Goal: Task Accomplishment & Management: Complete application form

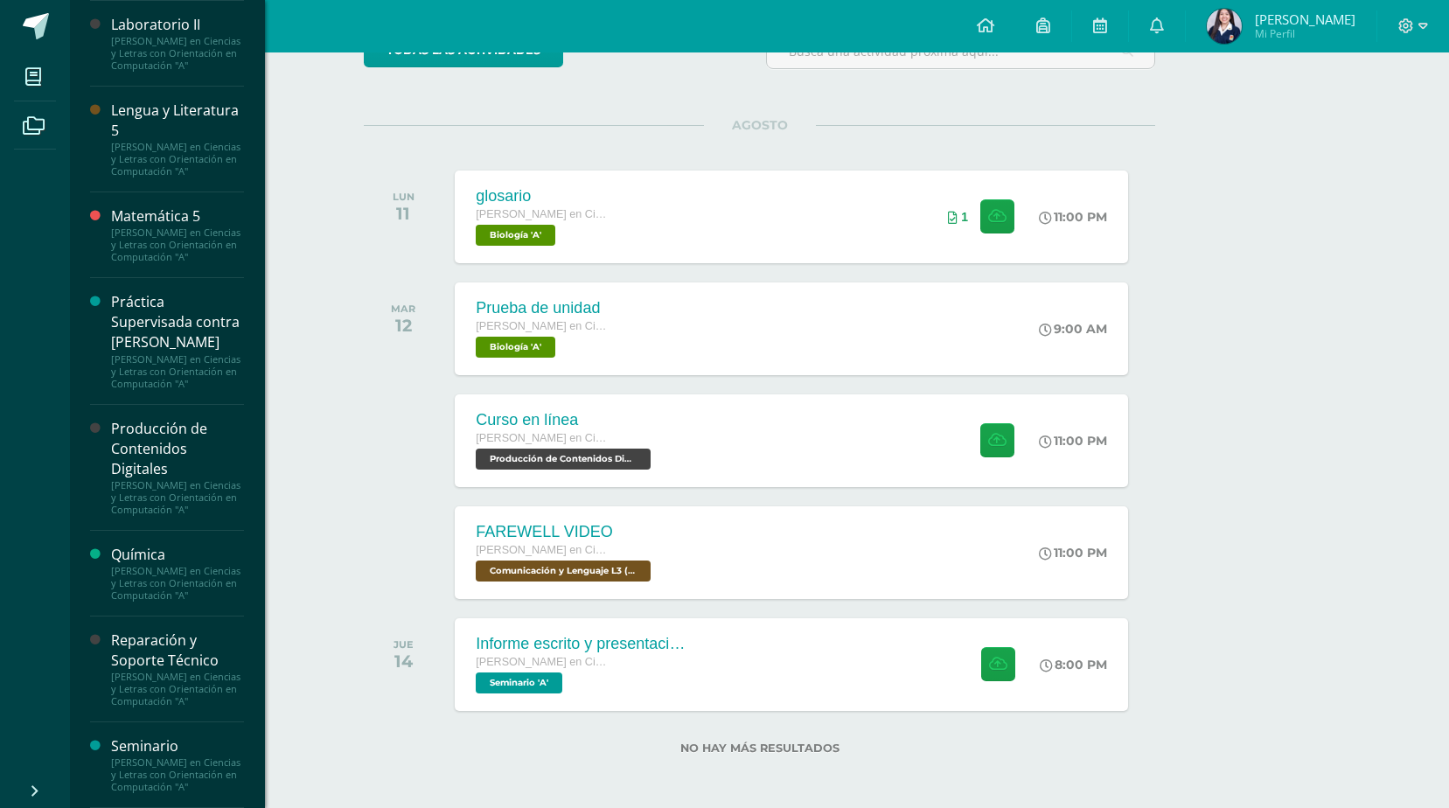
scroll to position [1141, 0]
click at [186, 632] on div "Reparación y Soporte Técnico" at bounding box center [177, 651] width 133 height 40
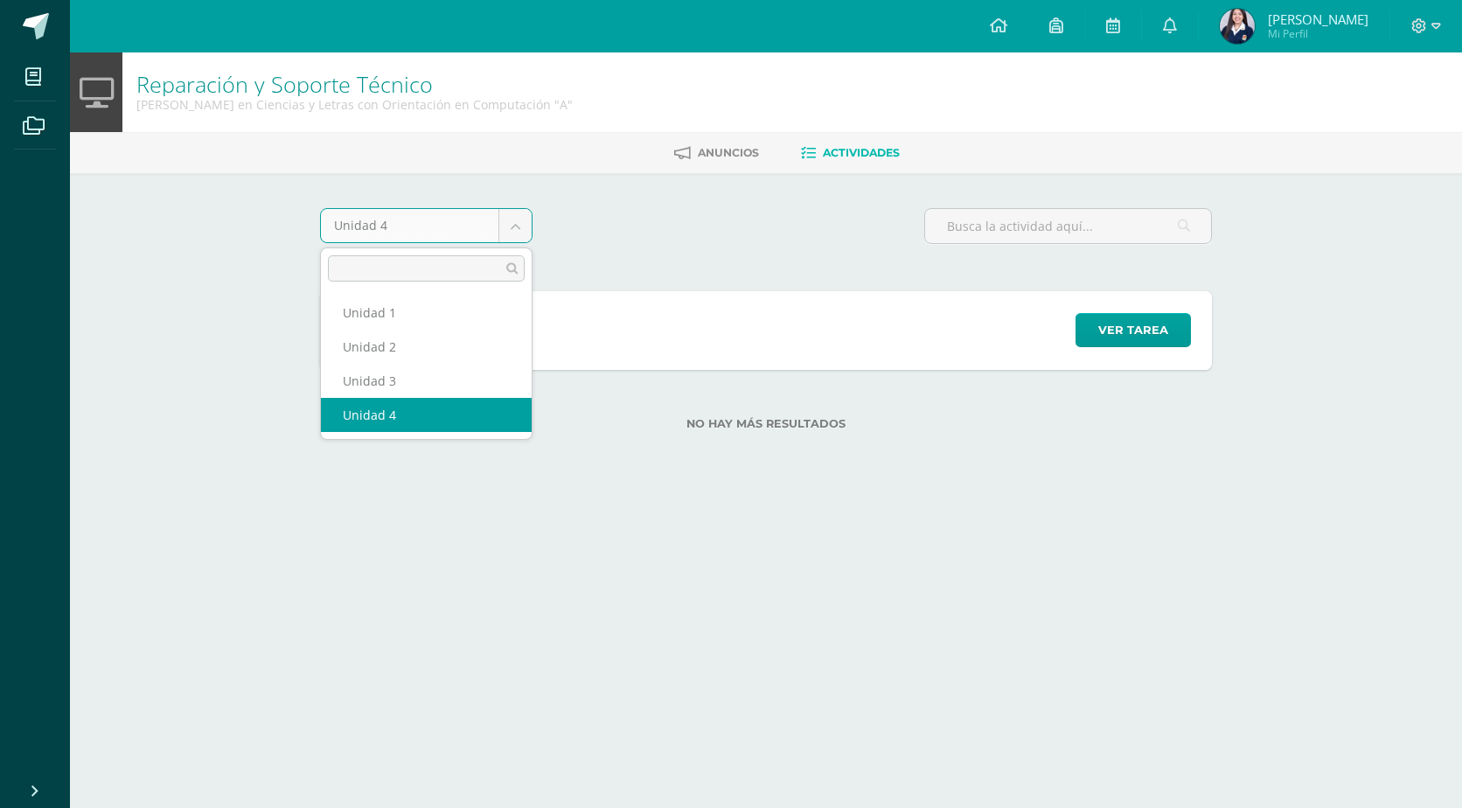
click at [519, 232] on body "Mis cursos Archivos Cerrar panel Asesoría [PERSON_NAME] en Ciencias y Letras co…" at bounding box center [731, 243] width 1462 height 486
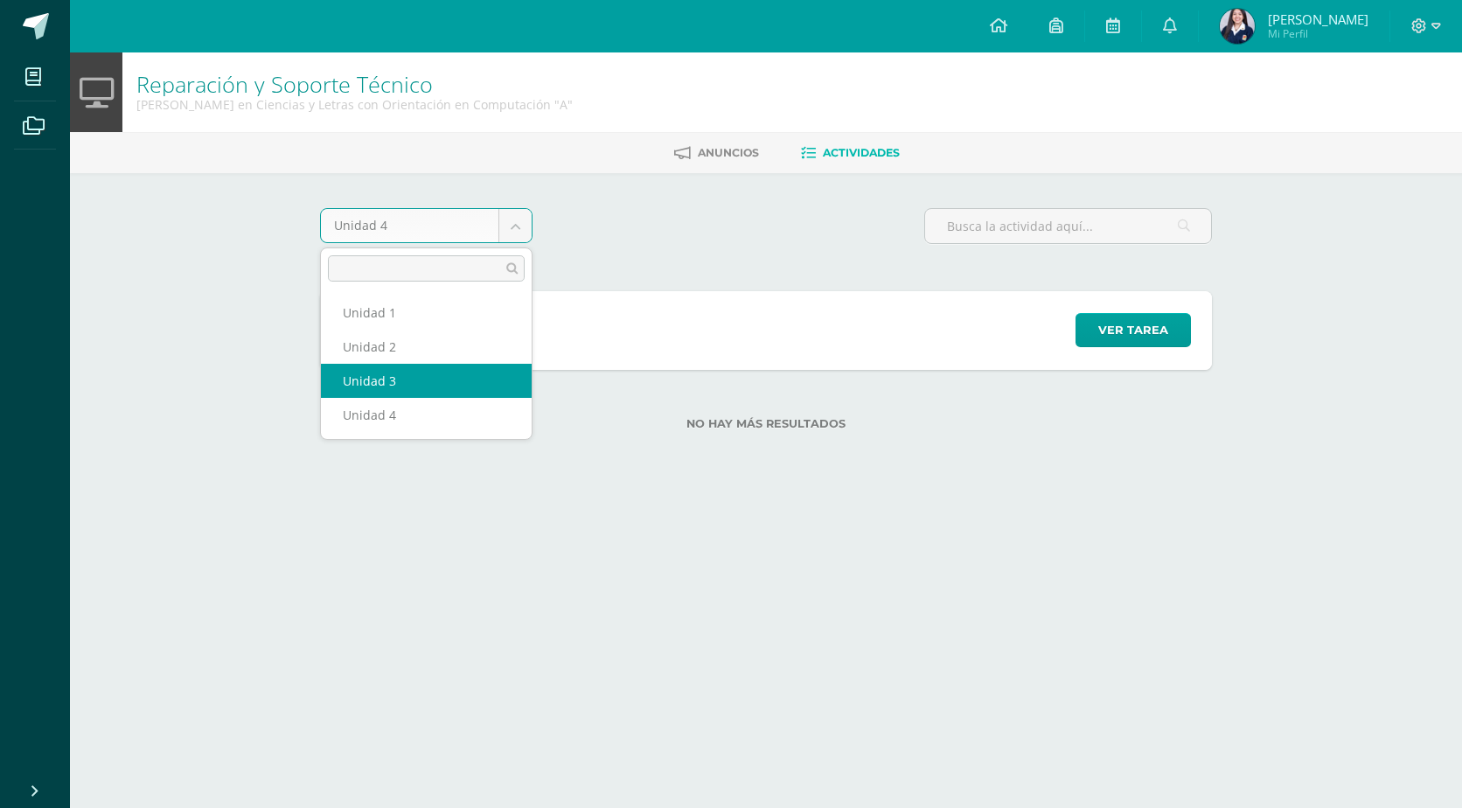
select select "Unidad 3"
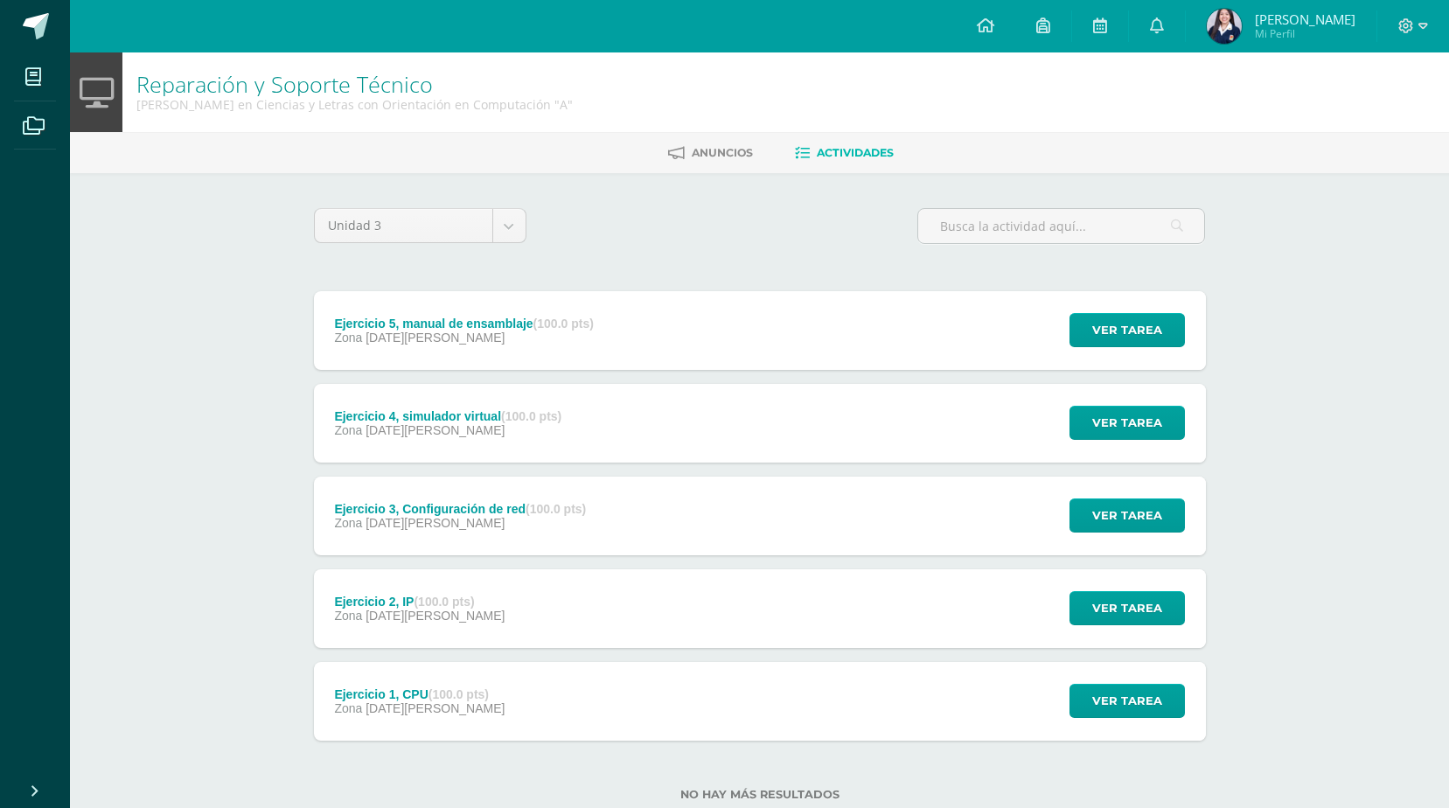
drag, startPoint x: 510, startPoint y: 344, endPoint x: 503, endPoint y: 308, distance: 36.5
click at [505, 317] on div "Ejercicio 5, manual de ensamblaje (100.0 pts) Zona 09 de Junio" at bounding box center [463, 331] width 259 height 28
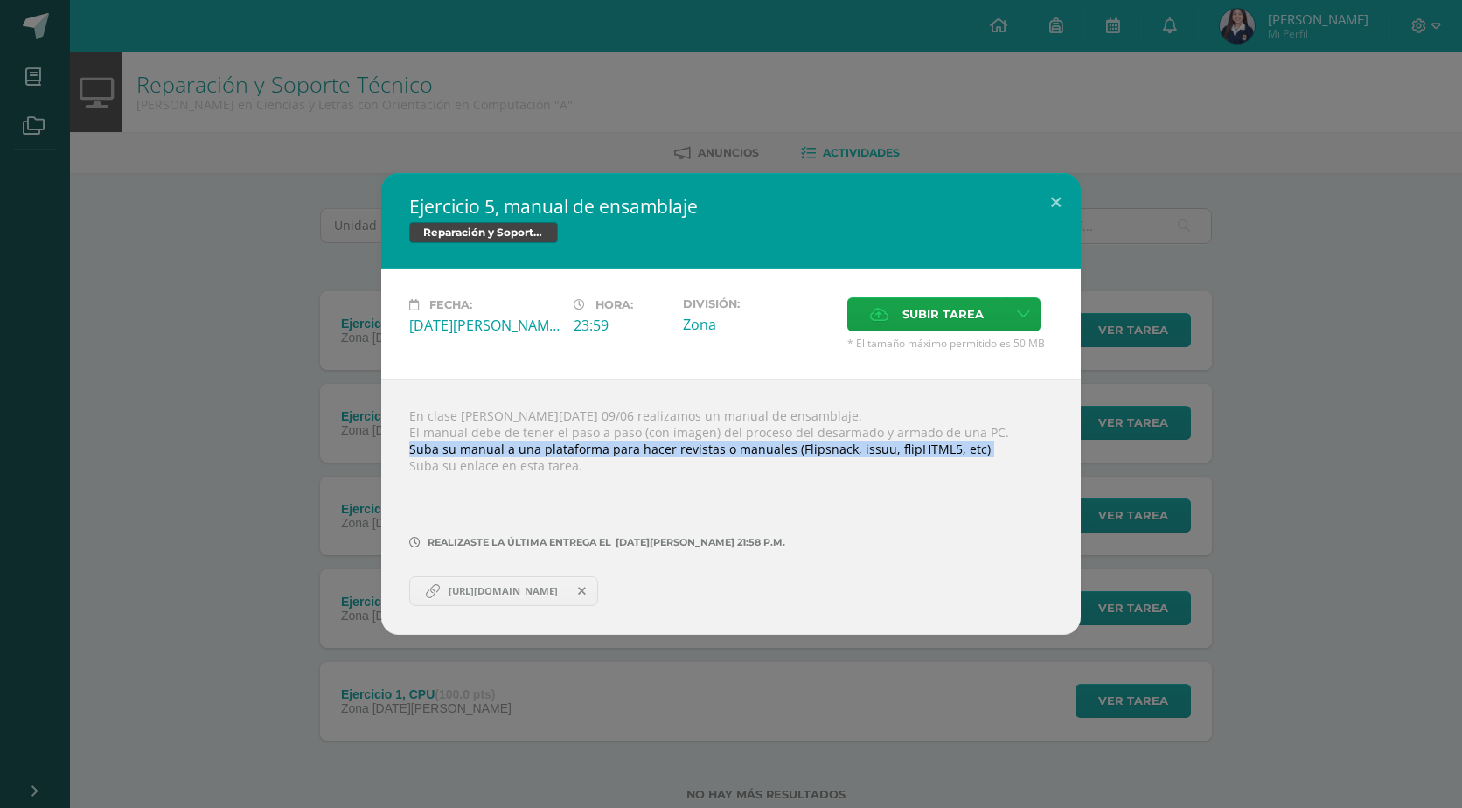
click at [297, 457] on div "Ejercicio 5, manual de ensamblaje Reparación y Soporte Técnico Fecha: Lunes 09 …" at bounding box center [731, 404] width 1448 height 462
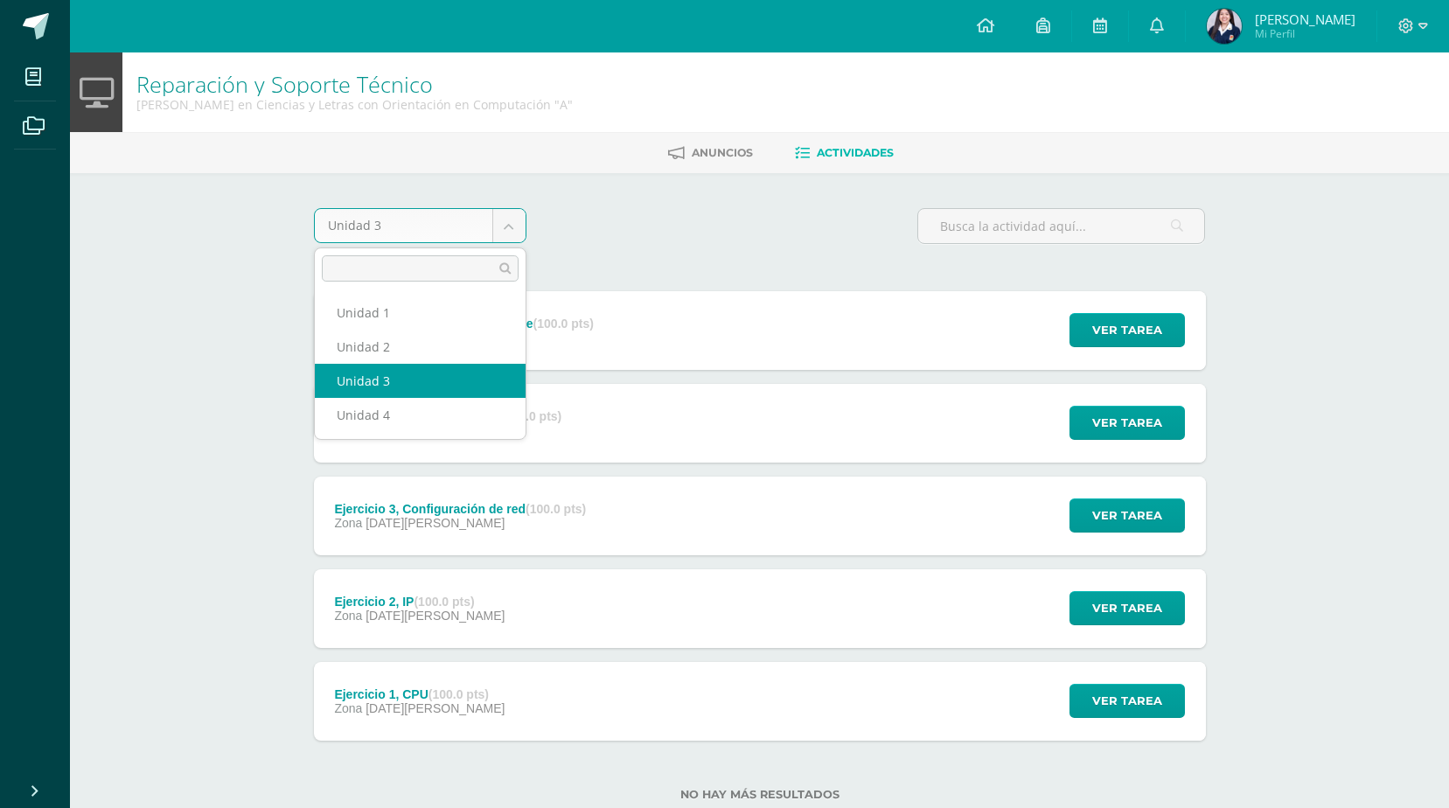
click at [498, 215] on body "Mis cursos Archivos Cerrar panel Asesoría [PERSON_NAME] en Ciencias y Letras co…" at bounding box center [724, 428] width 1449 height 857
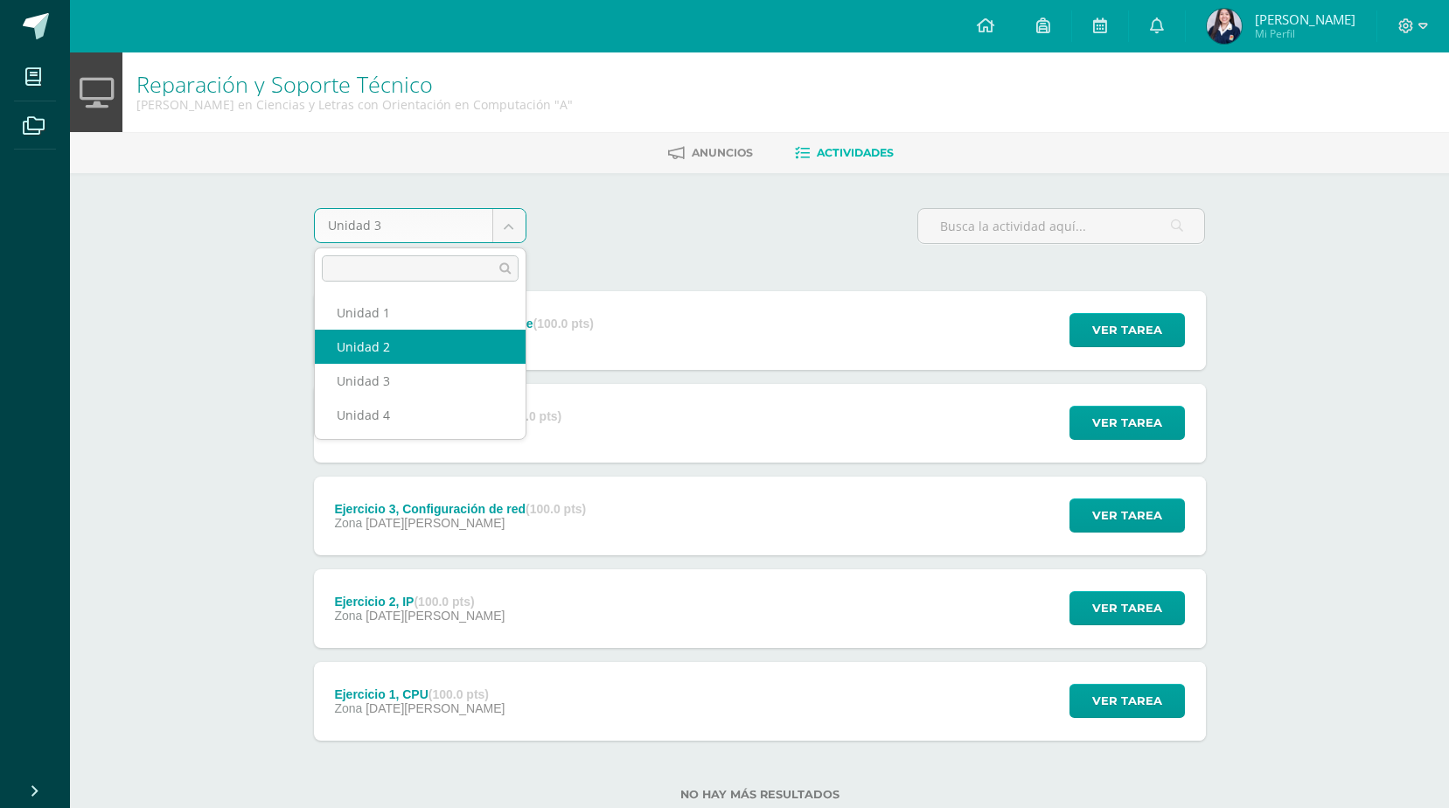
select select "Unidad 2"
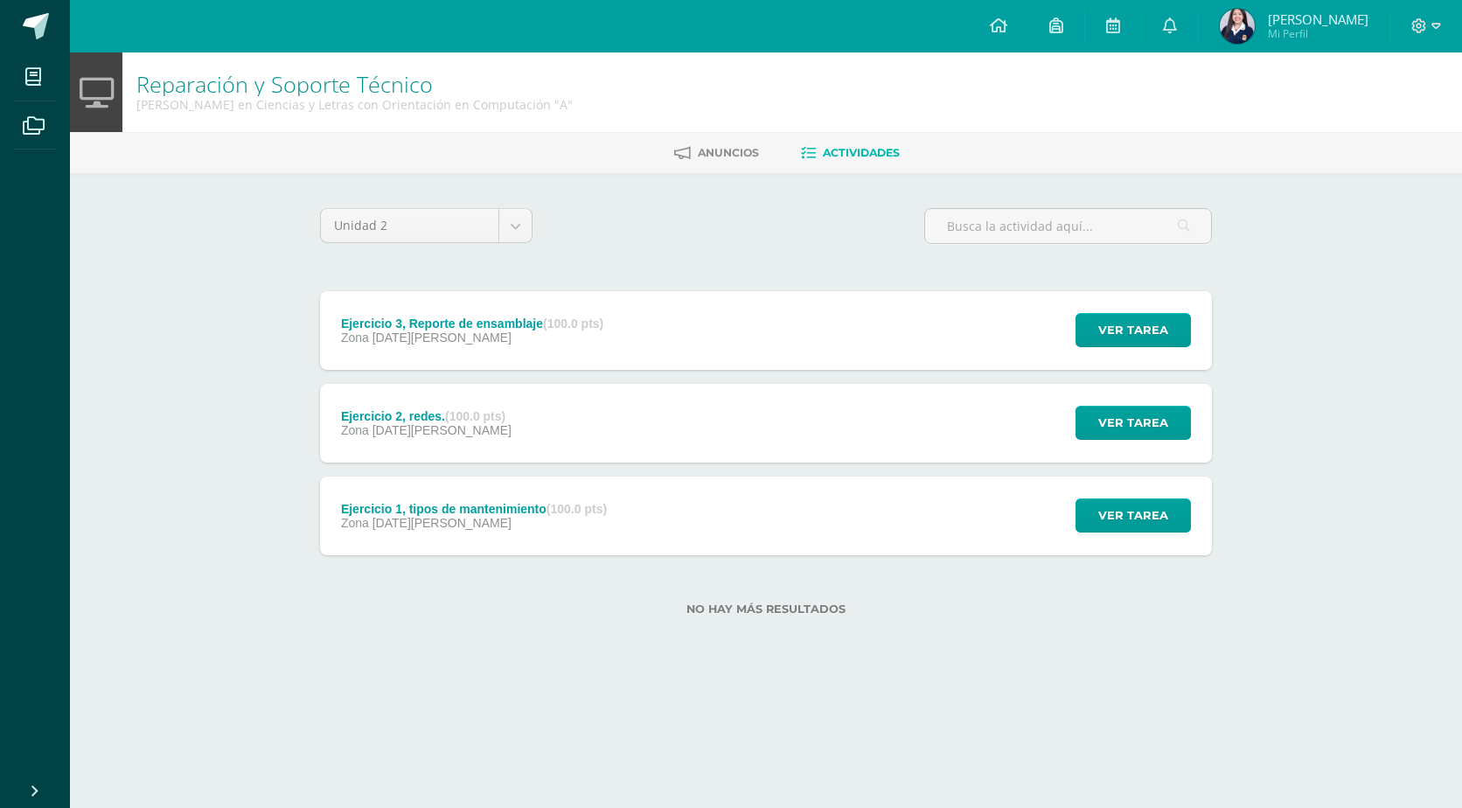
click at [483, 337] on div "Zona [DATE][PERSON_NAME]" at bounding box center [472, 338] width 262 height 14
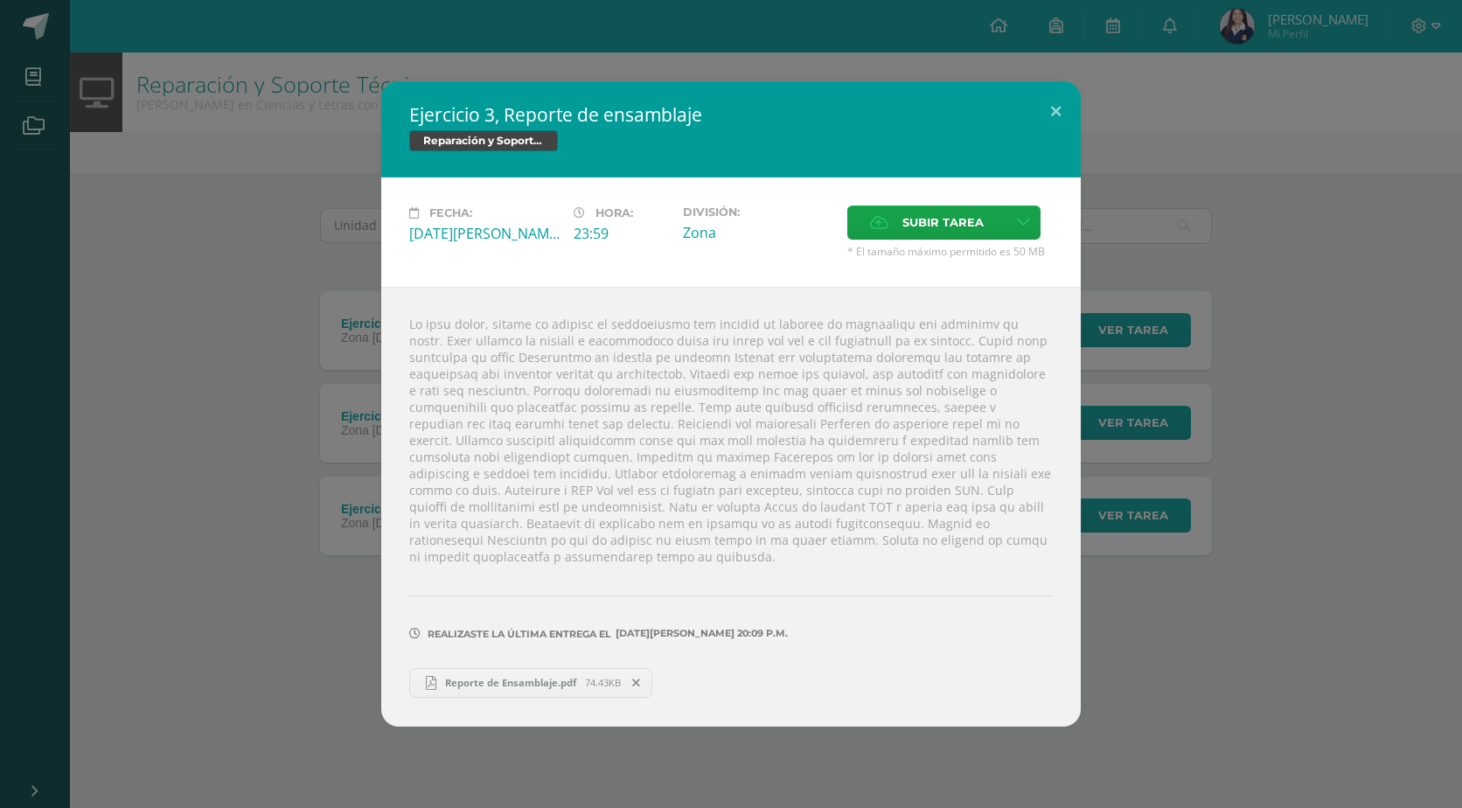
click at [578, 677] on span "Reporte de Ensamblaje.pdf" at bounding box center [510, 682] width 149 height 13
click at [701, 63] on div "Ejercicio 3, Reporte de ensamblaje Reparación y Soporte Técnico Fecha: Miércole…" at bounding box center [731, 404] width 1462 height 808
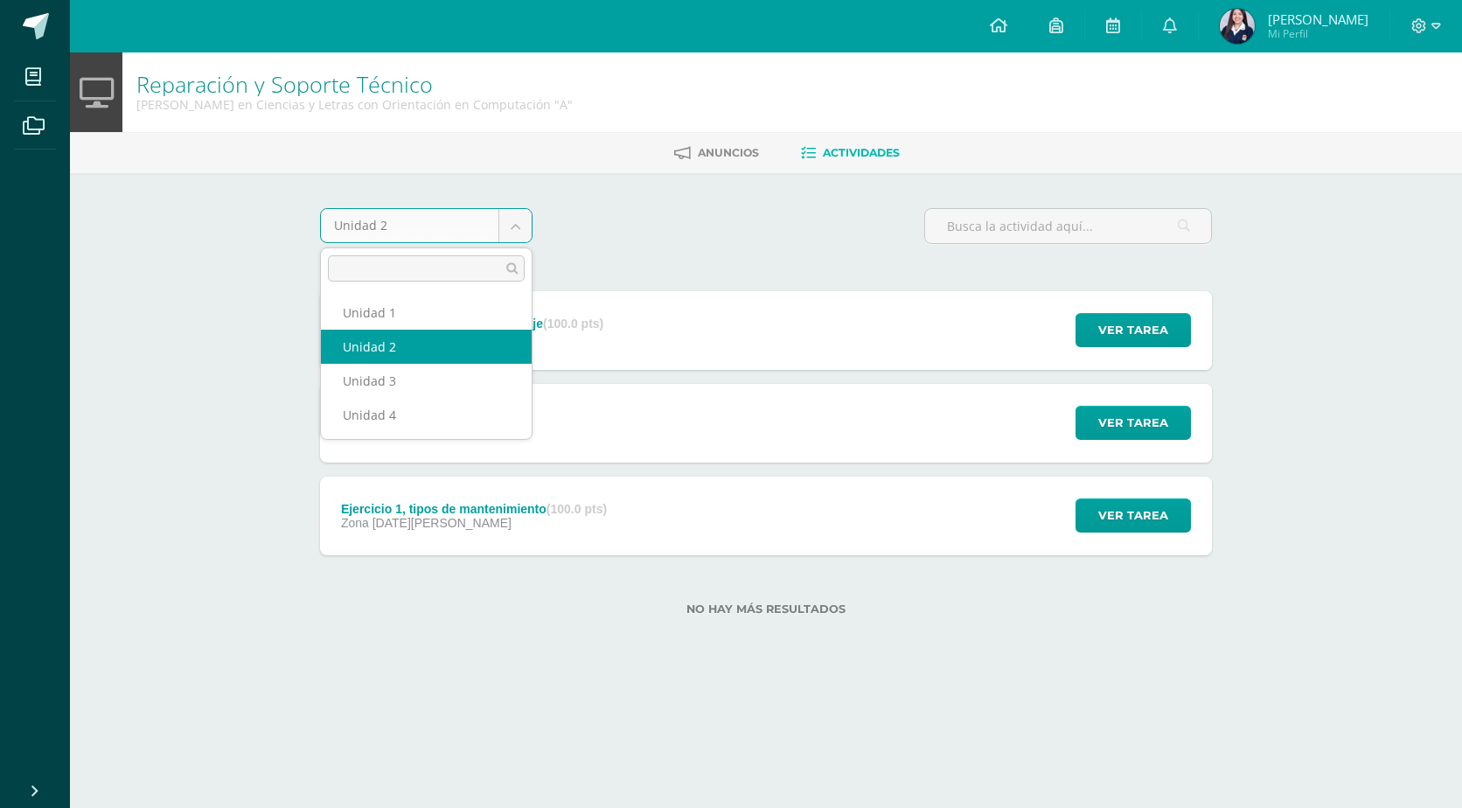
click at [517, 220] on body "Mis cursos Archivos Cerrar panel Asesoría [PERSON_NAME] en Ciencias y Letras co…" at bounding box center [731, 336] width 1462 height 672
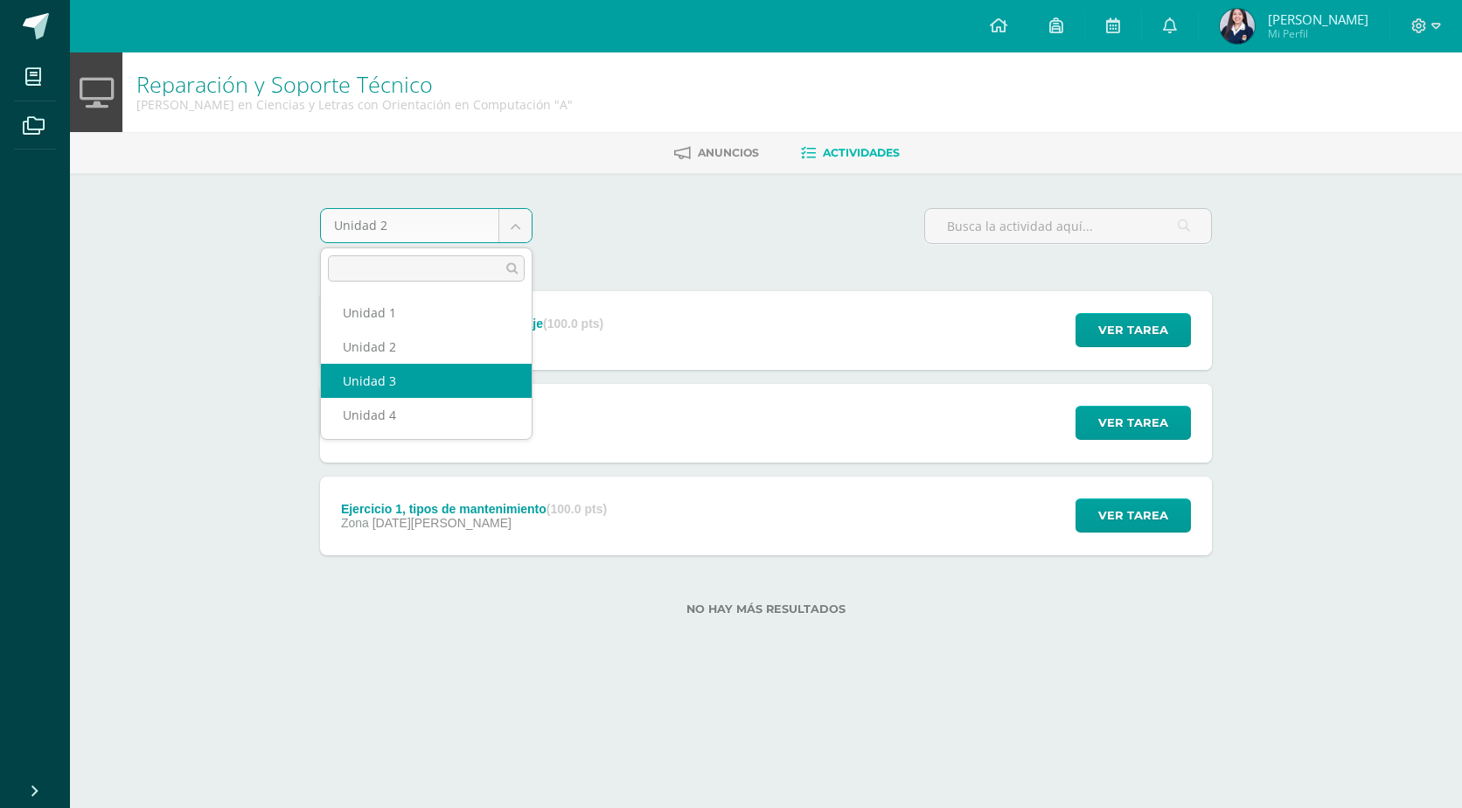
select select "Unidad 3"
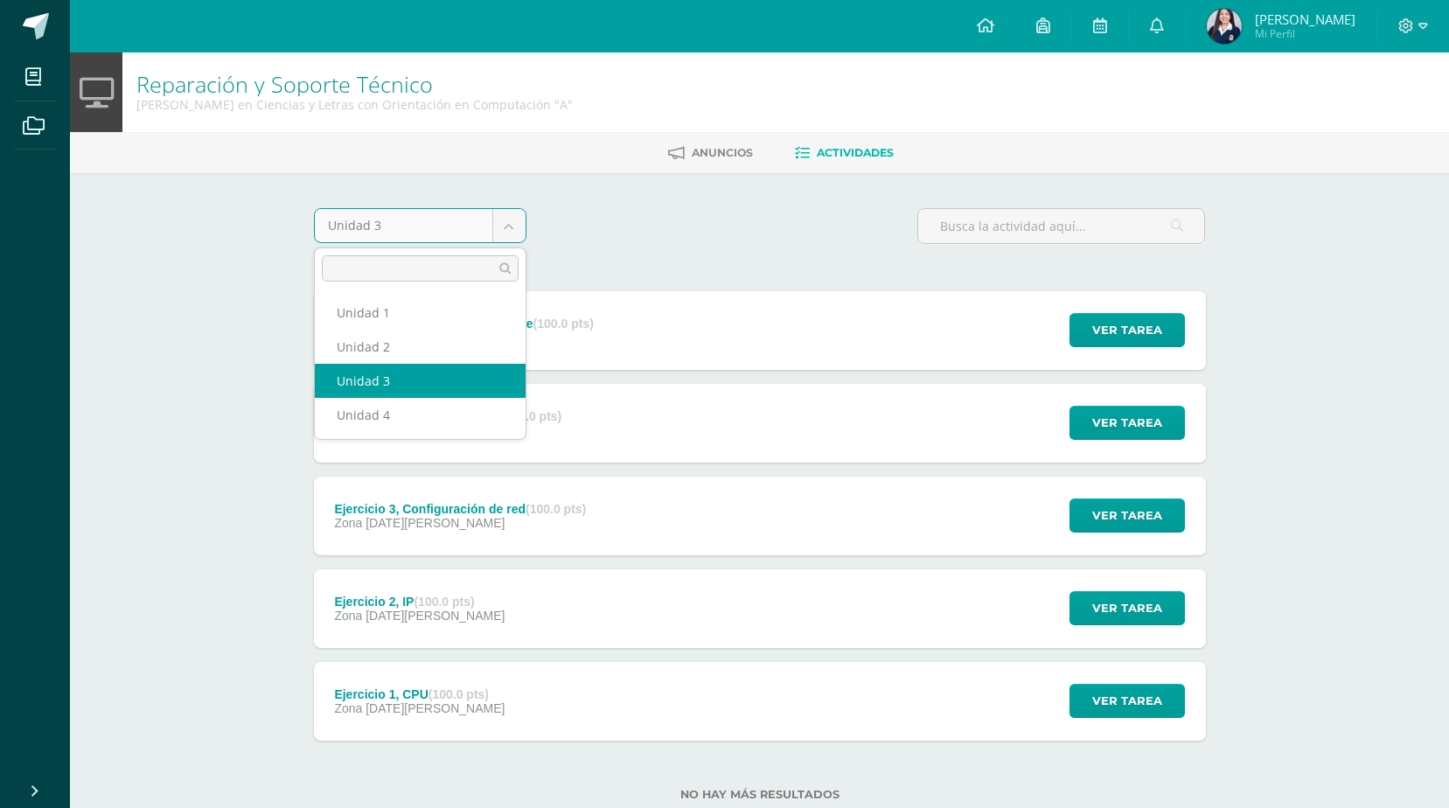
click at [523, 220] on body "Mis cursos Archivos Cerrar panel Asesoría [PERSON_NAME] en Ciencias y Letras co…" at bounding box center [724, 428] width 1449 height 857
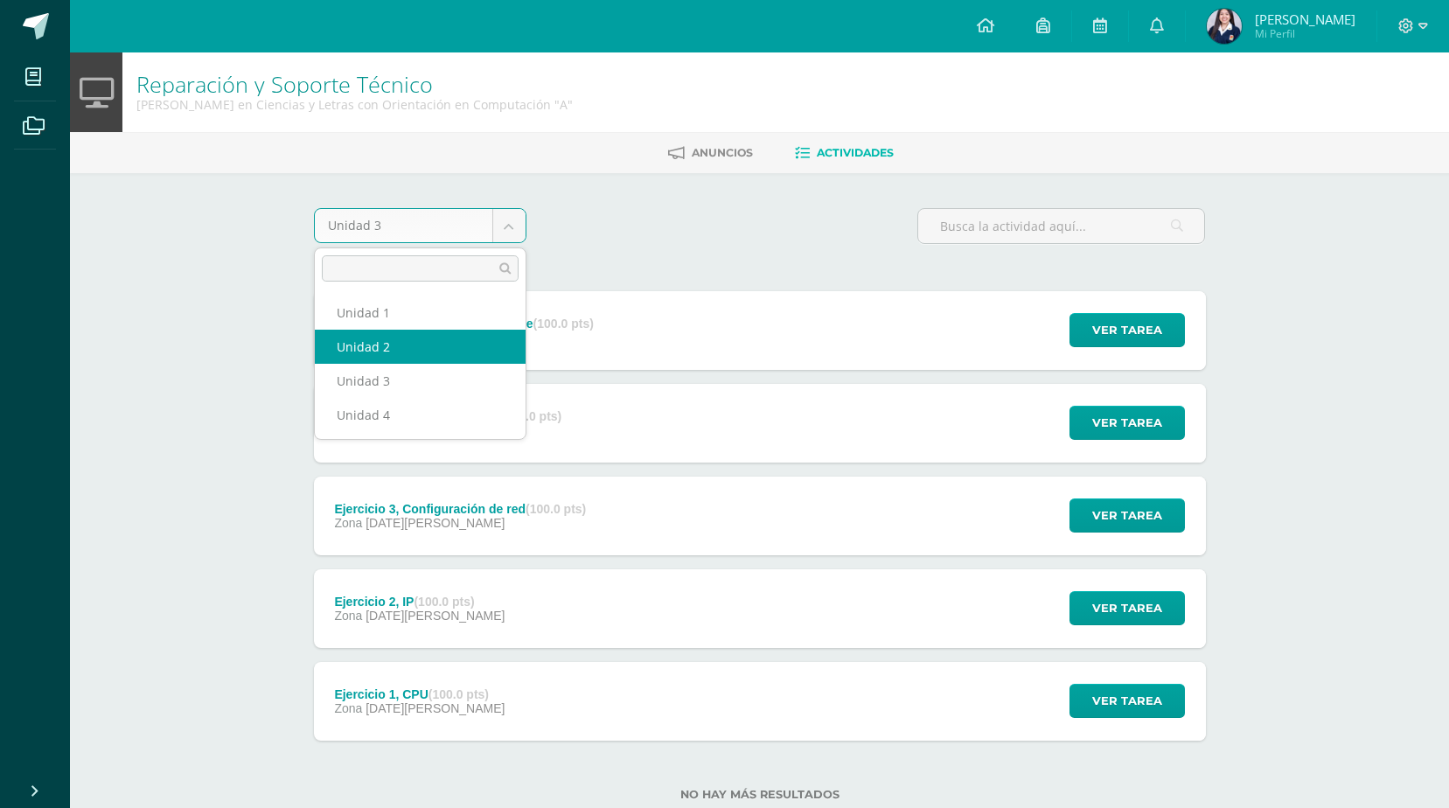
select select "Unidad 2"
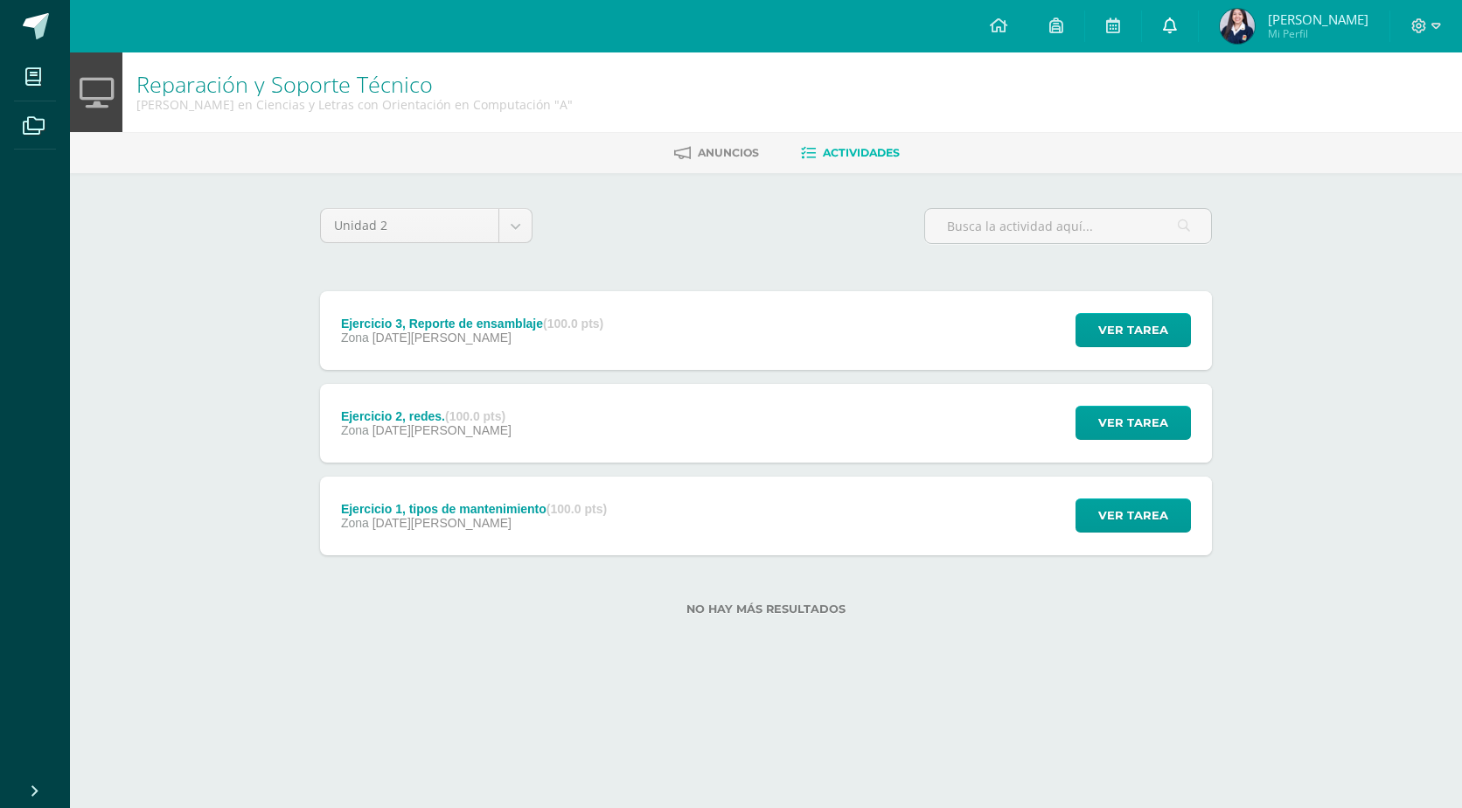
click at [1174, 32] on link at bounding box center [1170, 26] width 56 height 52
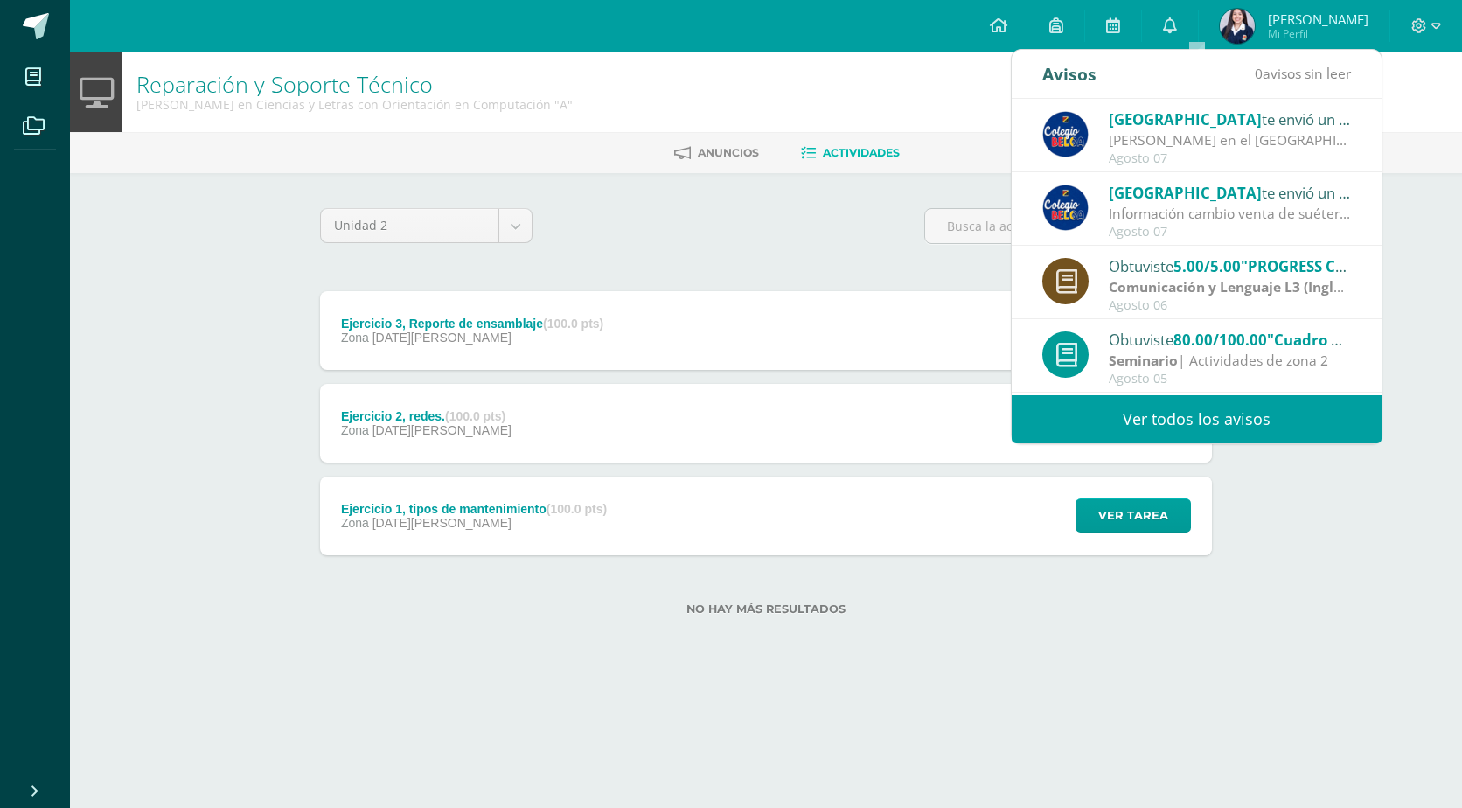
click at [1150, 410] on link "Ver todos los avisos" at bounding box center [1197, 419] width 370 height 48
click at [623, 234] on div "Unidad 2 Unidad 1 Unidad 2 Unidad 3 Unidad 4" at bounding box center [766, 233] width 906 height 50
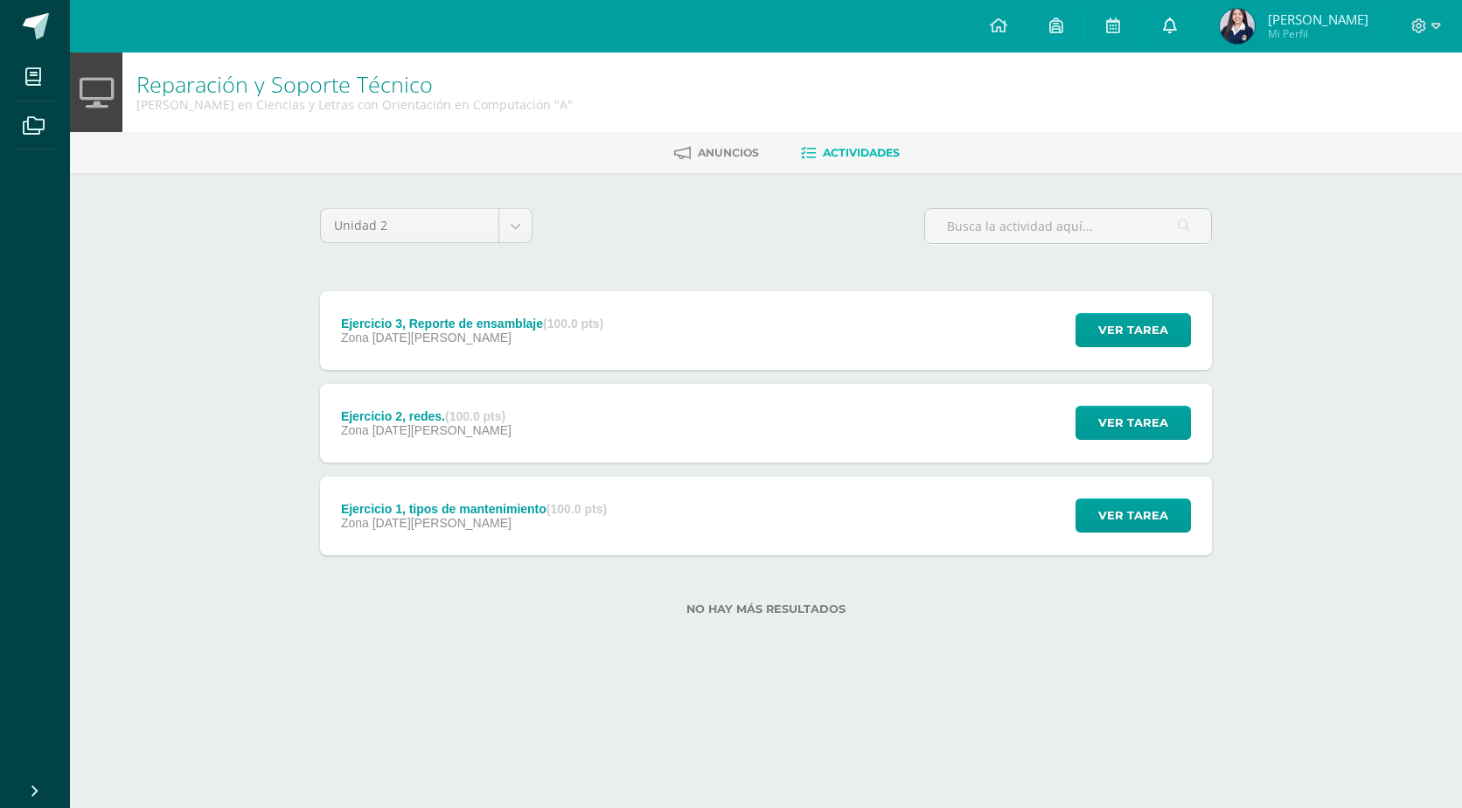
click at [1177, 29] on icon at bounding box center [1170, 25] width 14 height 16
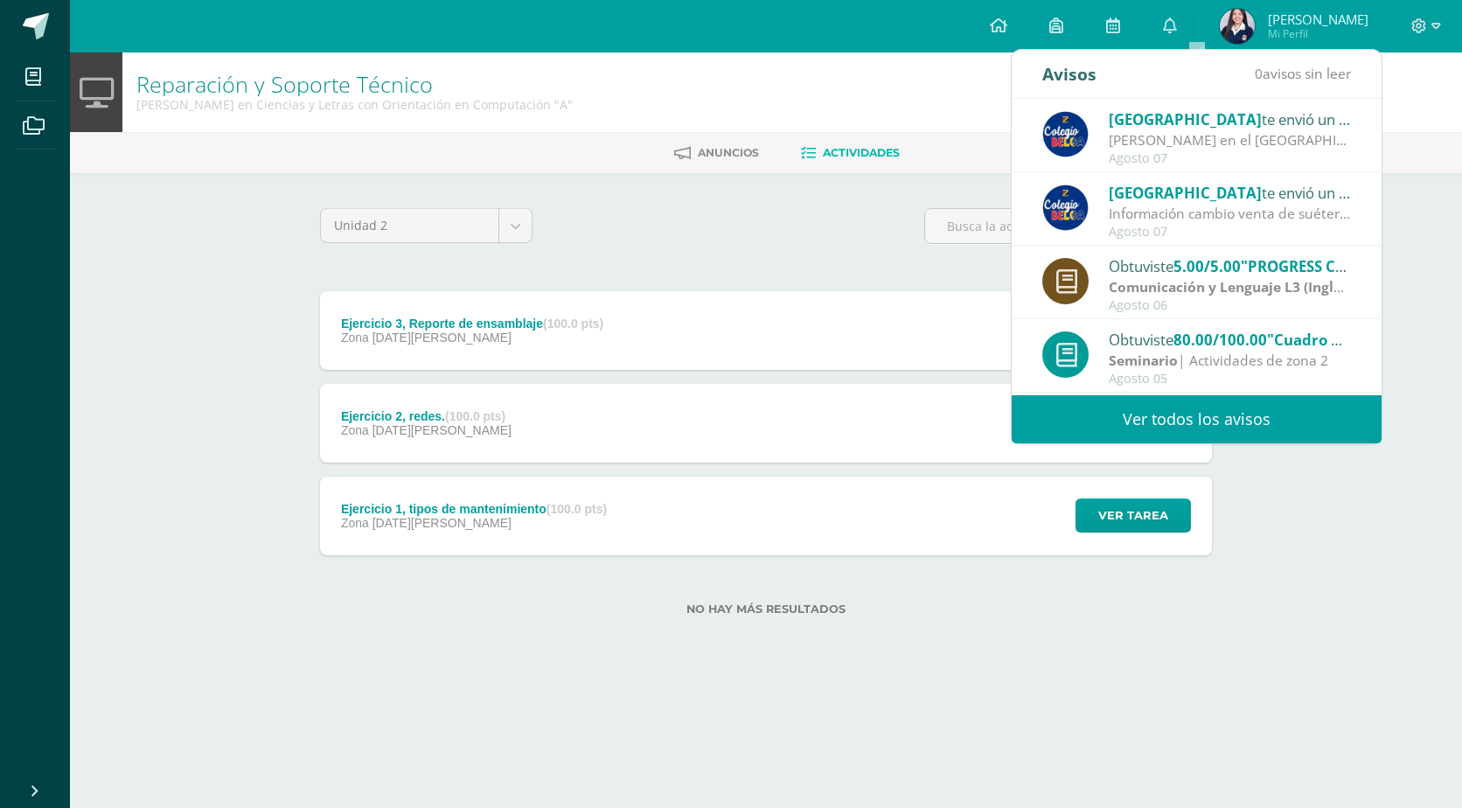
click at [1183, 423] on link "Ver todos los avisos" at bounding box center [1197, 419] width 370 height 48
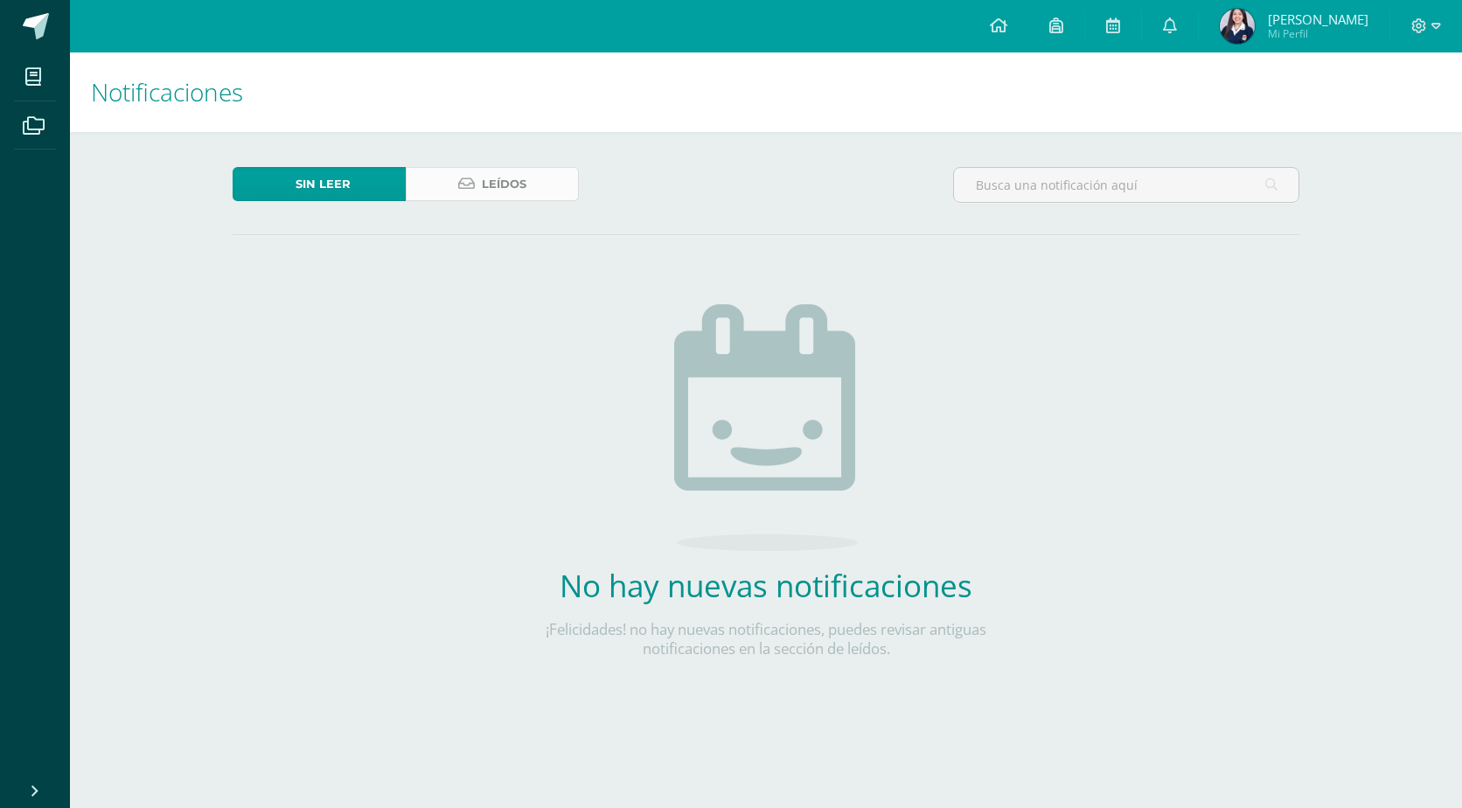
click at [495, 192] on span "Leídos" at bounding box center [504, 184] width 45 height 32
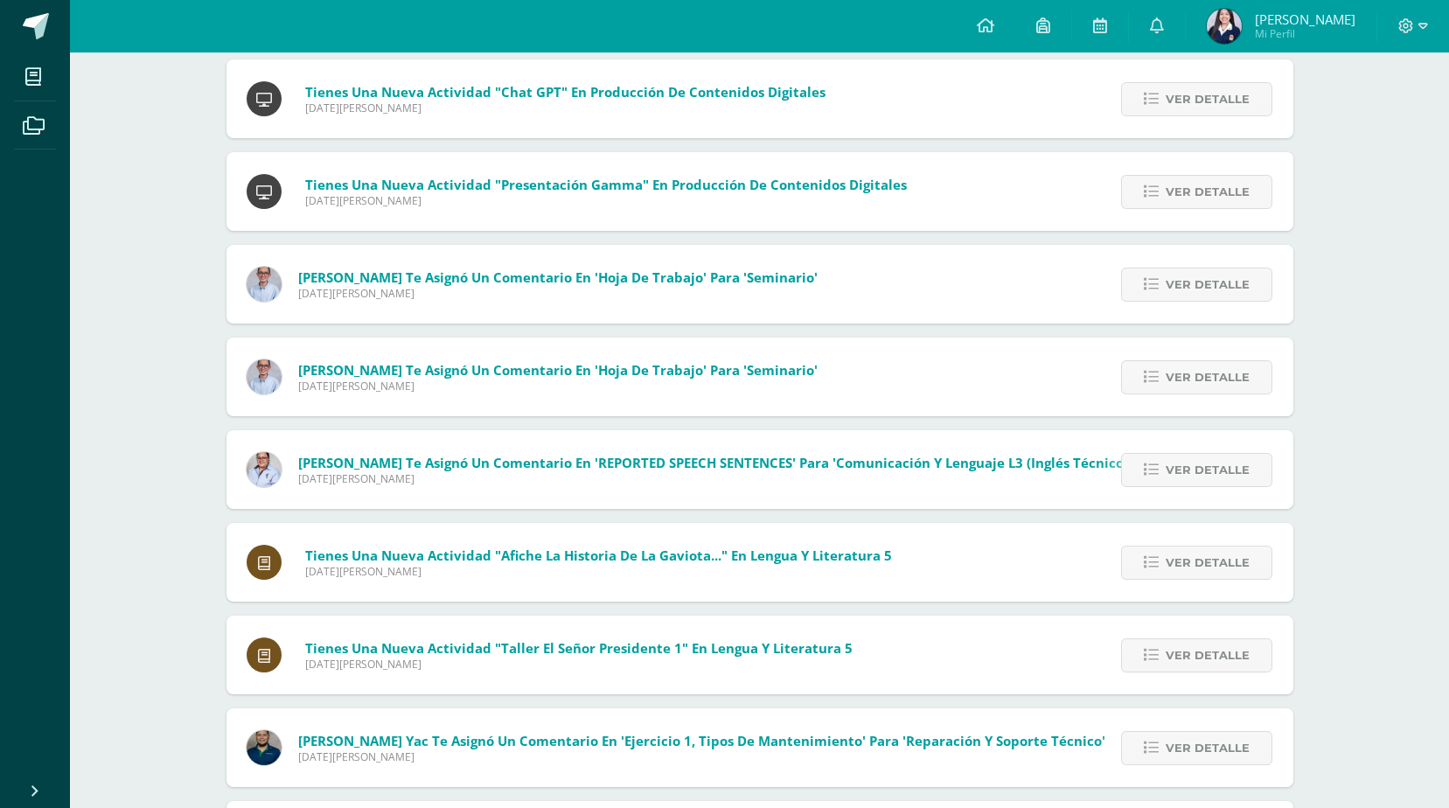
scroll to position [8556, 0]
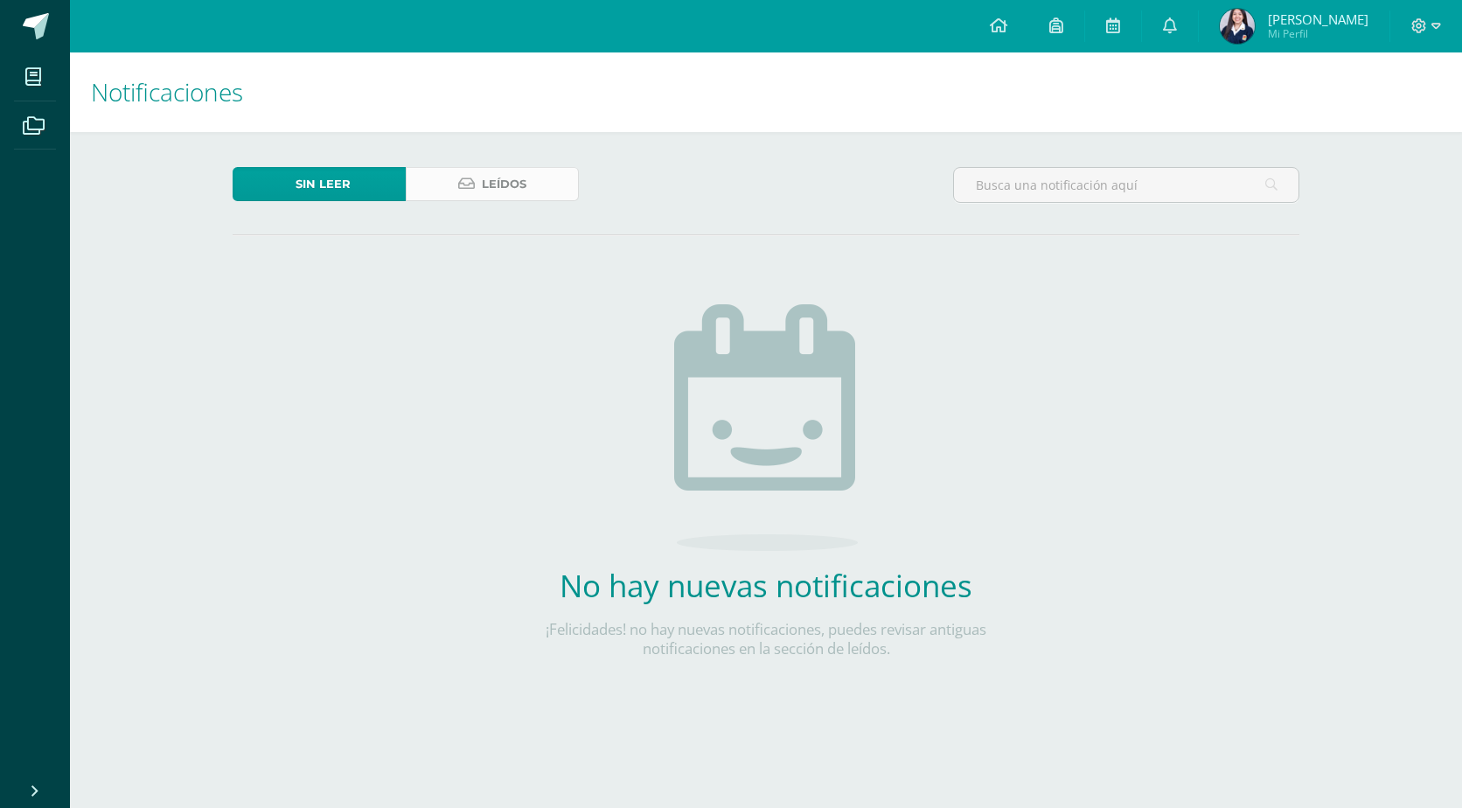
click at [480, 186] on link "Leídos" at bounding box center [492, 184] width 173 height 34
click at [535, 171] on link "Leídos" at bounding box center [492, 184] width 173 height 34
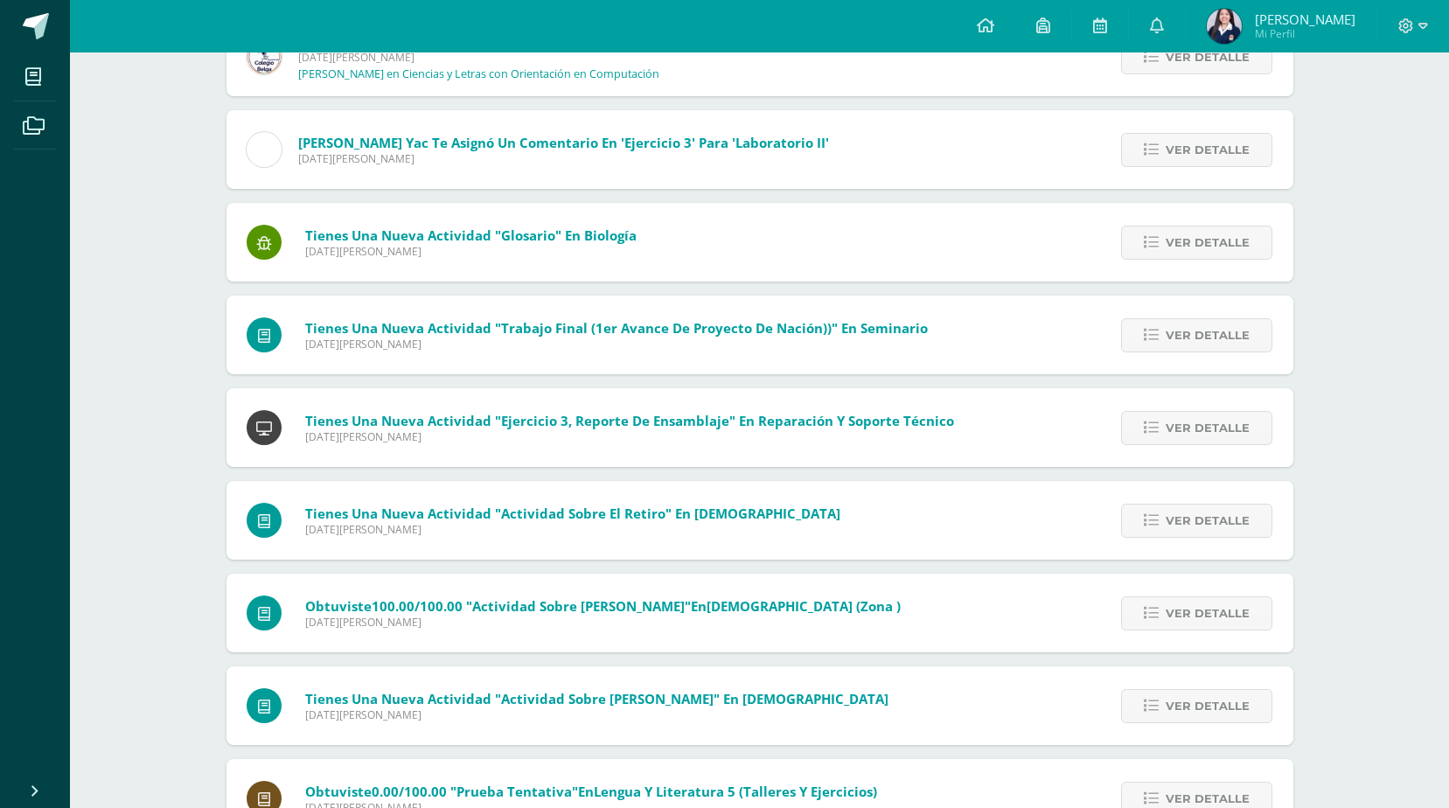
scroll to position [11512, 0]
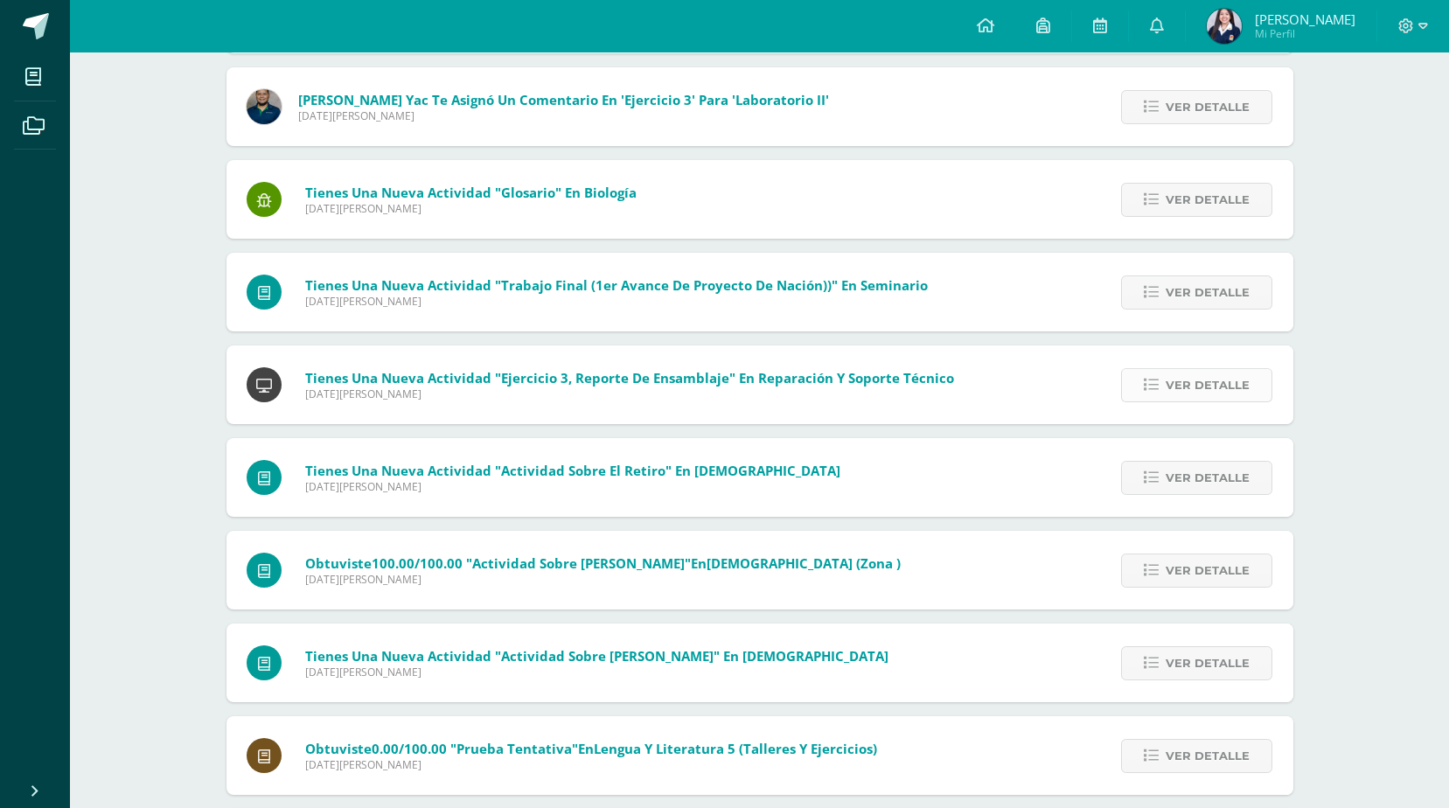
click at [1156, 390] on icon at bounding box center [1151, 385] width 15 height 15
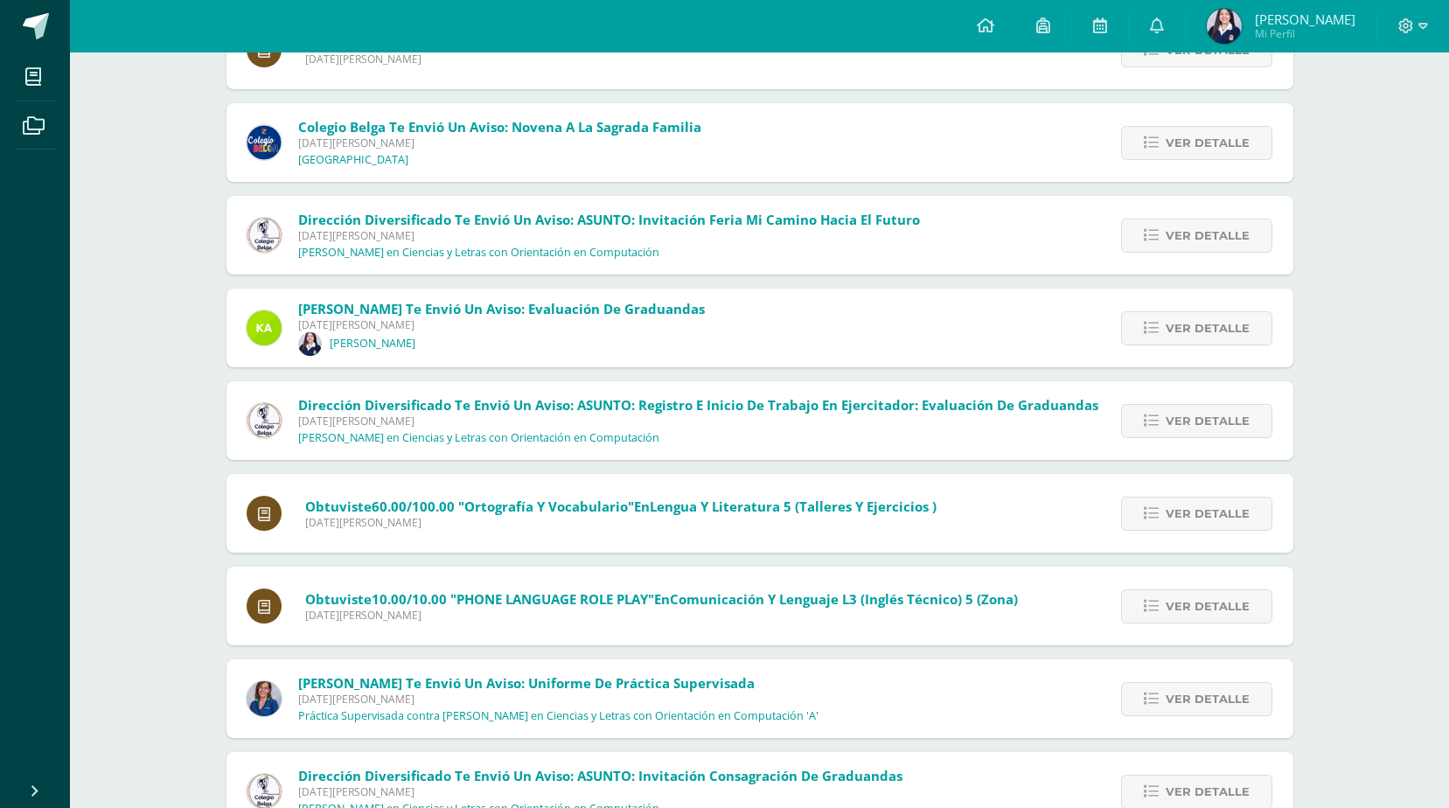
scroll to position [4428, 0]
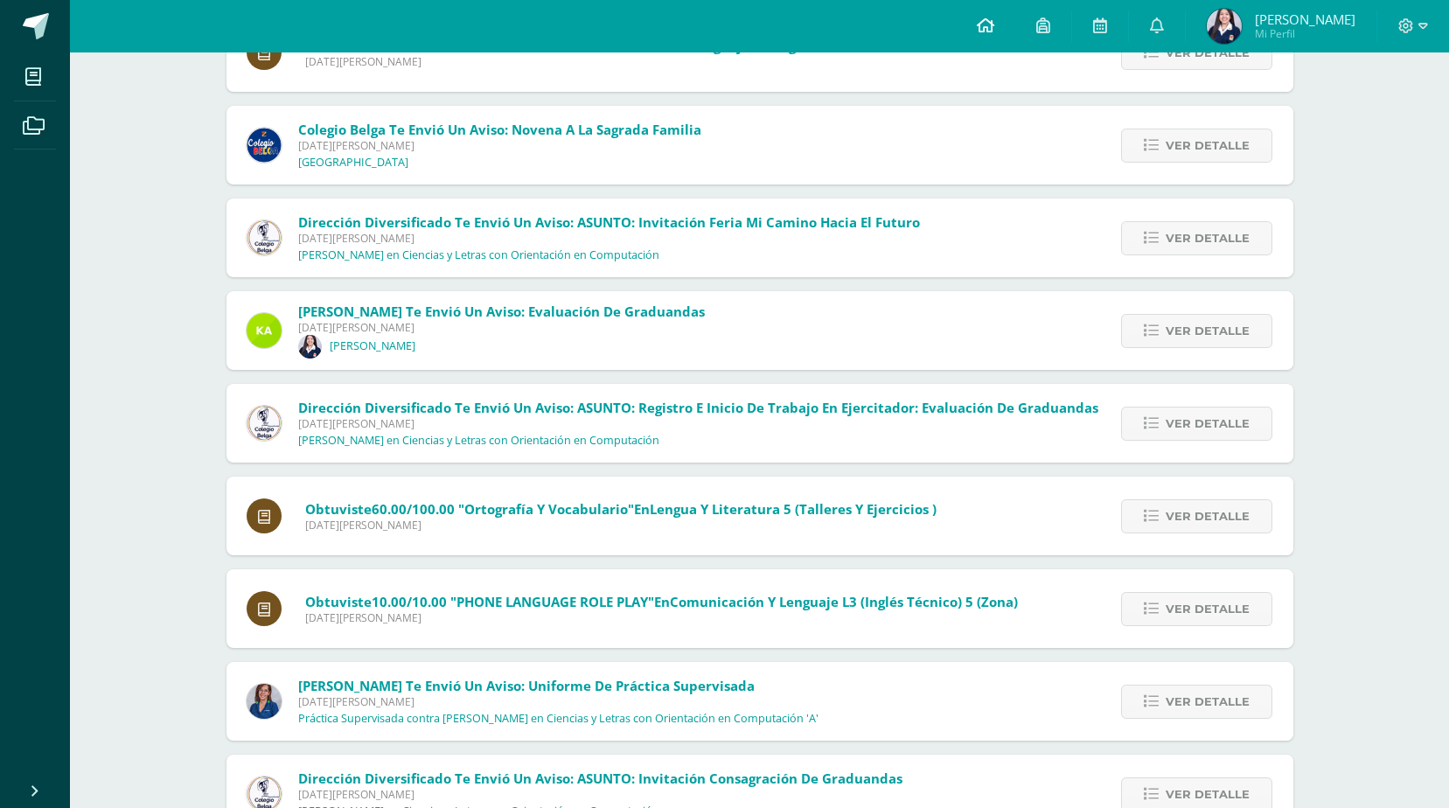
click at [1015, 24] on link at bounding box center [985, 26] width 59 height 52
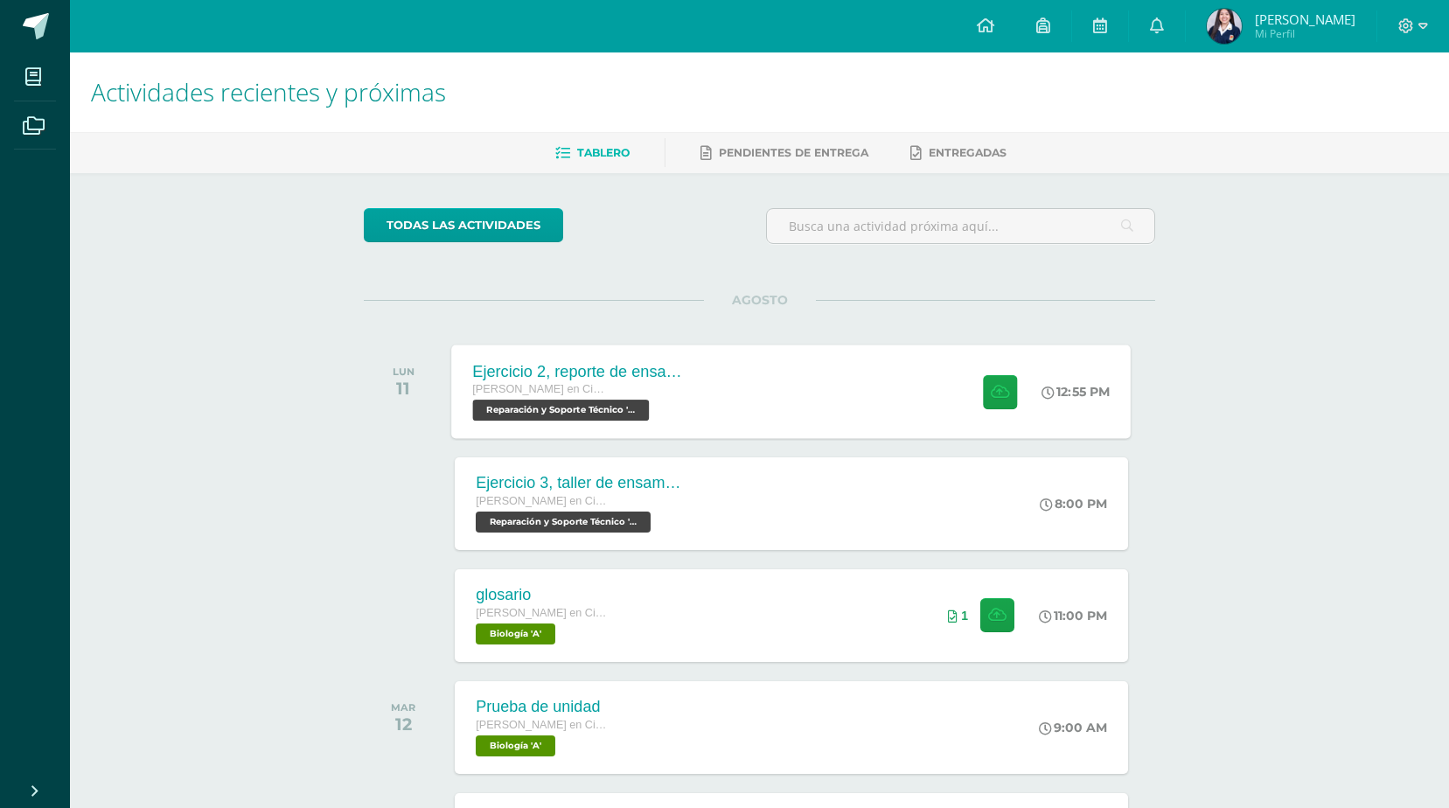
click at [827, 382] on div "Ejercicio 2, reporte de ensamblaje [PERSON_NAME] en Ciencias y Letras con Orien…" at bounding box center [792, 392] width 680 height 94
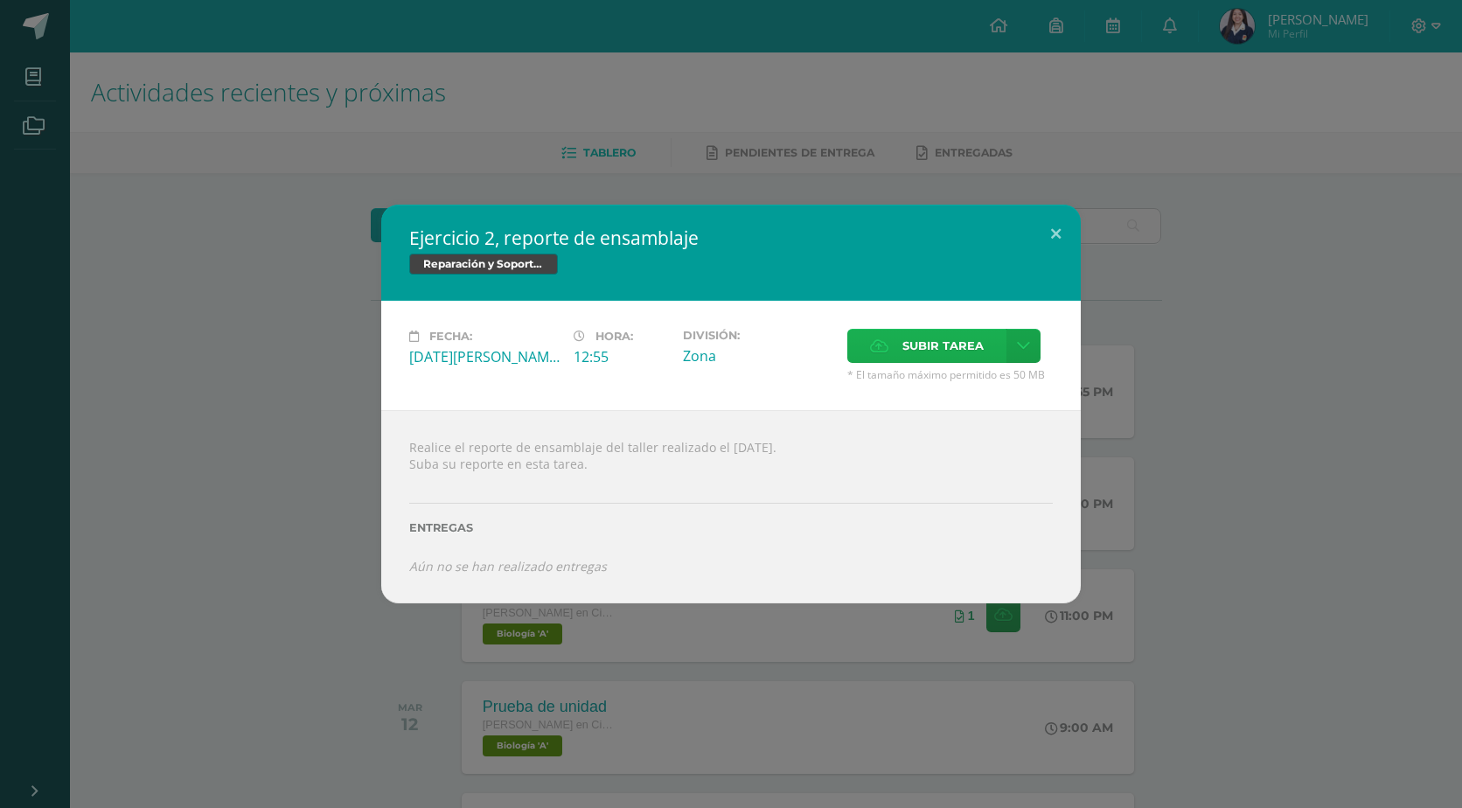
click at [877, 340] on icon at bounding box center [879, 345] width 18 height 11
click at [0, 0] on input "Subir tarea" at bounding box center [0, 0] width 0 height 0
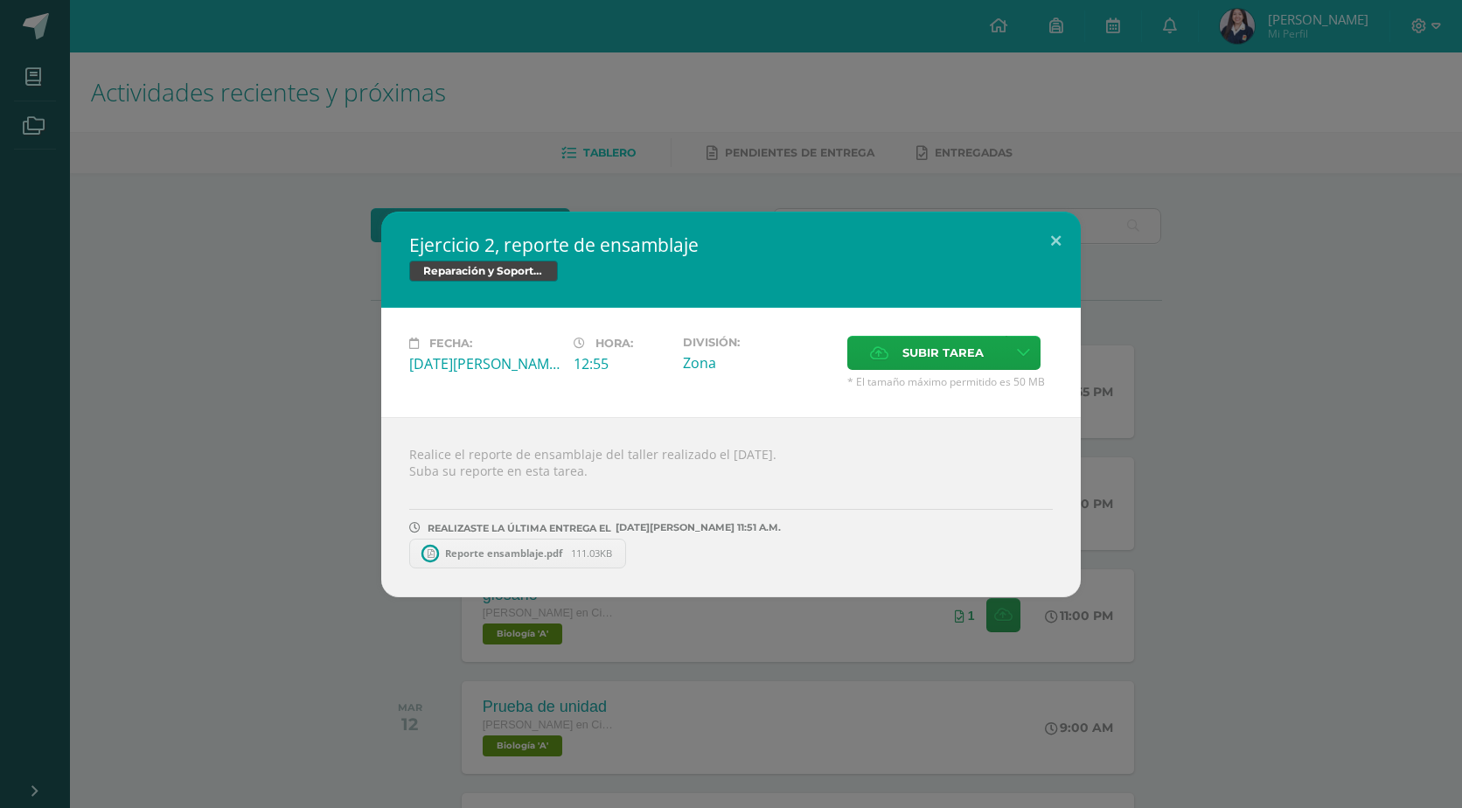
click at [523, 551] on span "Reporte ensamblaje.pdf" at bounding box center [503, 553] width 135 height 13
click at [498, 126] on div "Ejercicio 2, reporte de ensamblaje Reparación y Soporte Técnico Fecha: Lunes 11…" at bounding box center [731, 404] width 1462 height 808
